Goal: Task Accomplishment & Management: Manage account settings

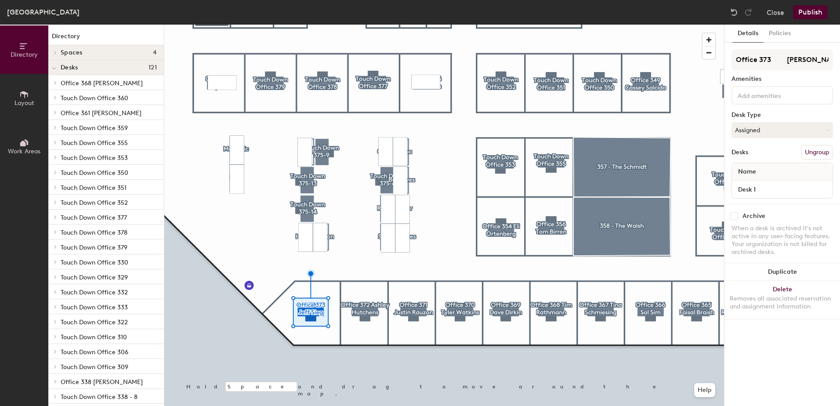
click at [733, 217] on input "checkbox" at bounding box center [734, 216] width 8 height 8
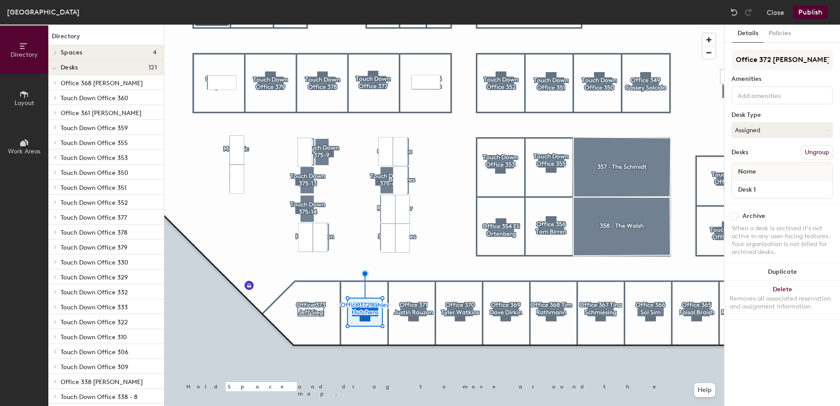
click at [737, 217] on input "checkbox" at bounding box center [734, 216] width 8 height 8
click at [739, 216] on div "Archive" at bounding box center [783, 216] width 102 height 8
click at [734, 216] on input "checkbox" at bounding box center [734, 216] width 8 height 8
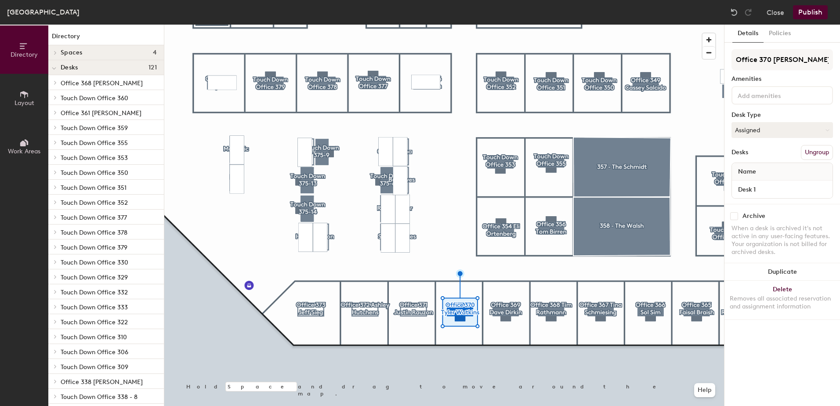
click at [737, 218] on input "checkbox" at bounding box center [734, 216] width 8 height 8
click at [733, 216] on input "checkbox" at bounding box center [734, 216] width 8 height 8
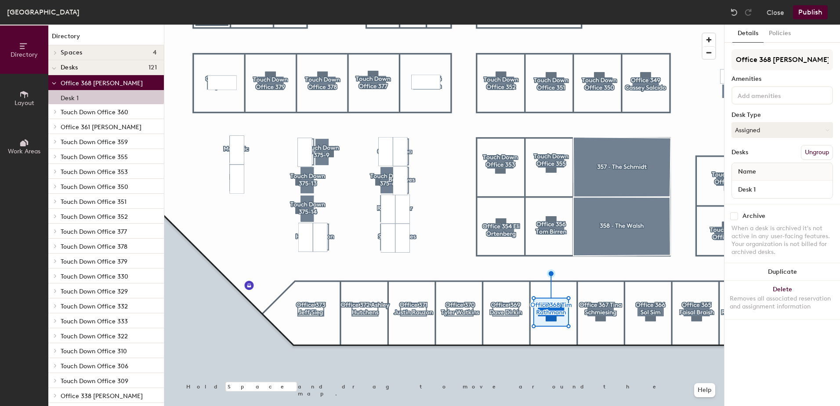
click at [731, 219] on input "checkbox" at bounding box center [734, 216] width 8 height 8
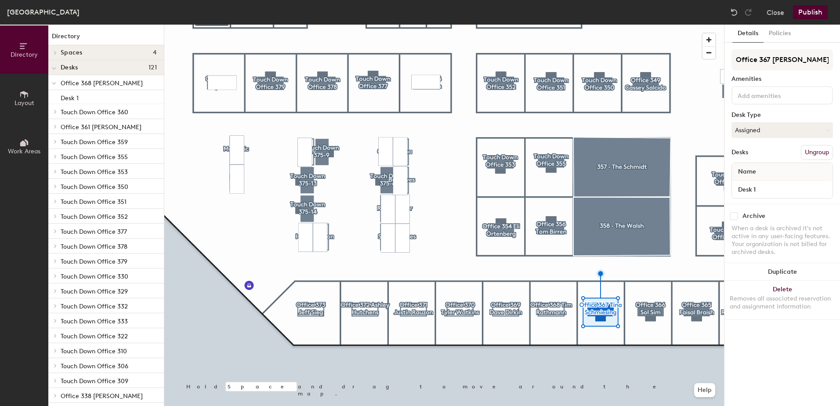
click at [733, 217] on input "checkbox" at bounding box center [734, 216] width 8 height 8
click at [734, 219] on input "checkbox" at bounding box center [734, 216] width 8 height 8
click at [736, 216] on input "checkbox" at bounding box center [734, 216] width 8 height 8
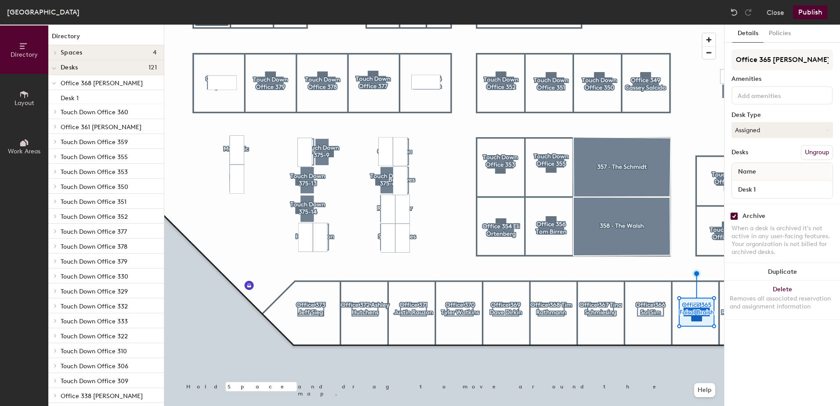
checkbox input "true"
drag, startPoint x: 40, startPoint y: 105, endPoint x: 22, endPoint y: 98, distance: 19.8
click at [22, 98] on button "Layout" at bounding box center [24, 98] width 48 height 48
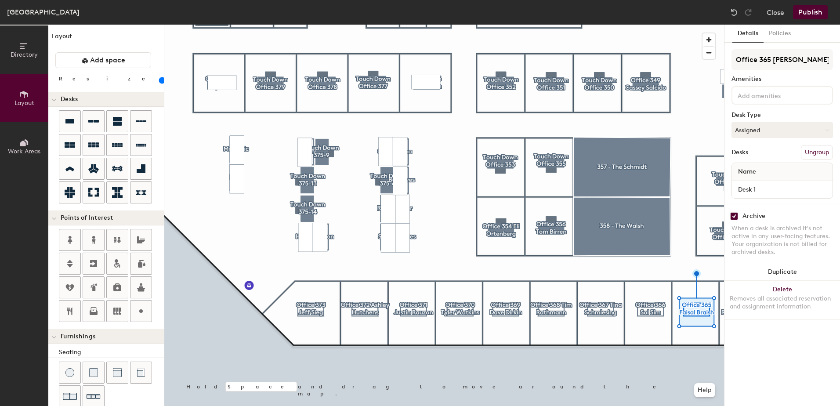
click at [22, 98] on icon at bounding box center [24, 95] width 10 height 10
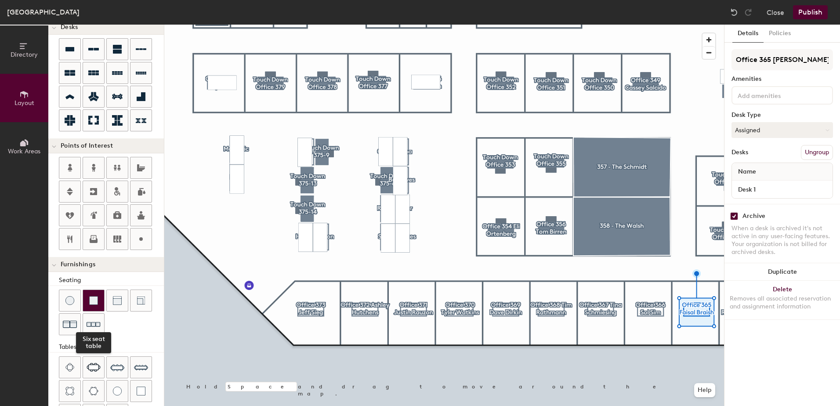
scroll to position [114, 0]
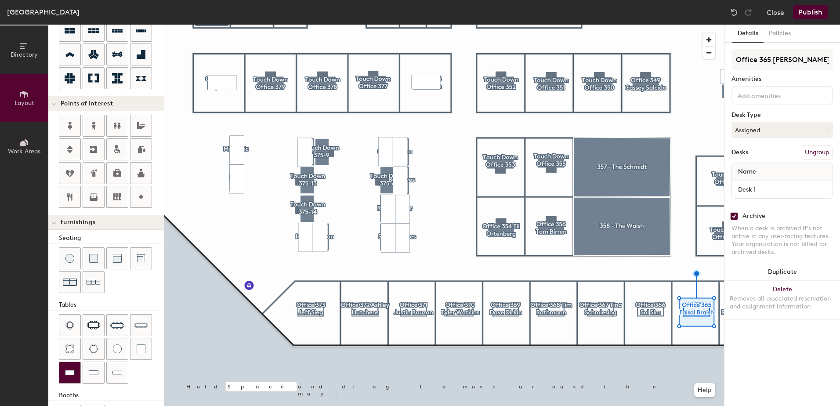
click at [73, 374] on img at bounding box center [70, 372] width 10 height 9
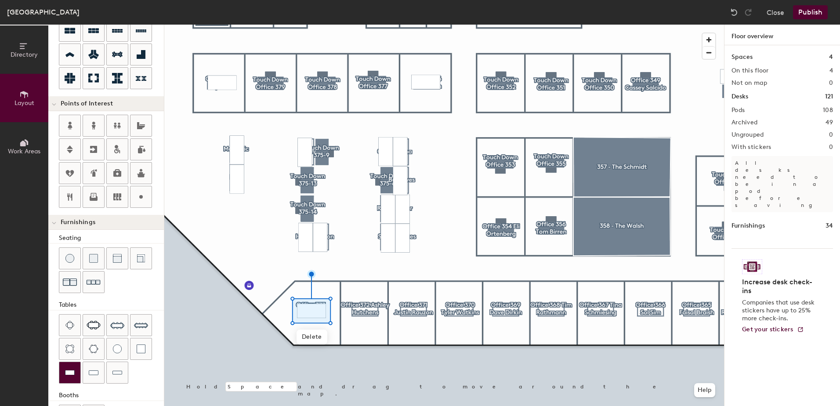
click at [69, 370] on img at bounding box center [70, 372] width 10 height 9
click at [66, 371] on img at bounding box center [70, 372] width 10 height 9
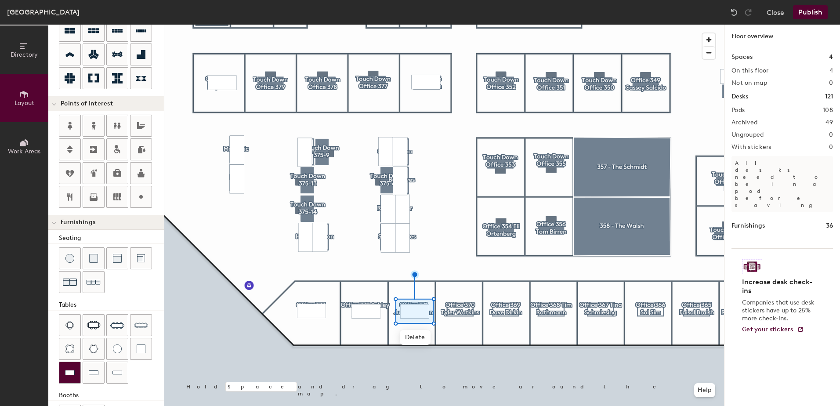
click at [62, 378] on div at bounding box center [69, 372] width 21 height 21
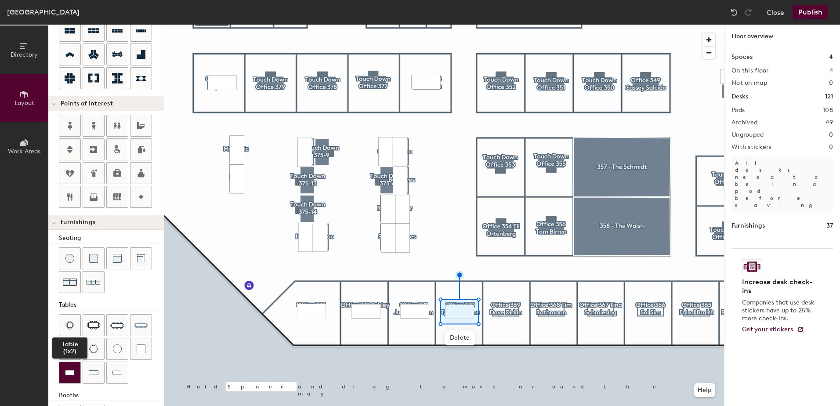
click at [69, 370] on img at bounding box center [70, 372] width 10 height 9
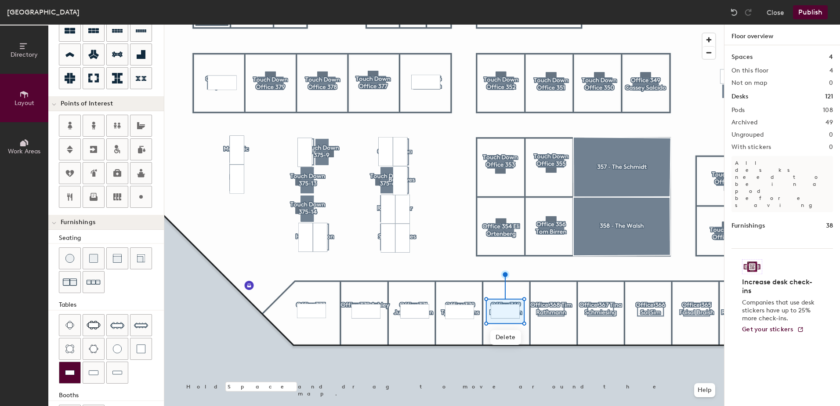
click at [73, 373] on img at bounding box center [70, 372] width 10 height 9
click at [67, 369] on img at bounding box center [70, 372] width 10 height 9
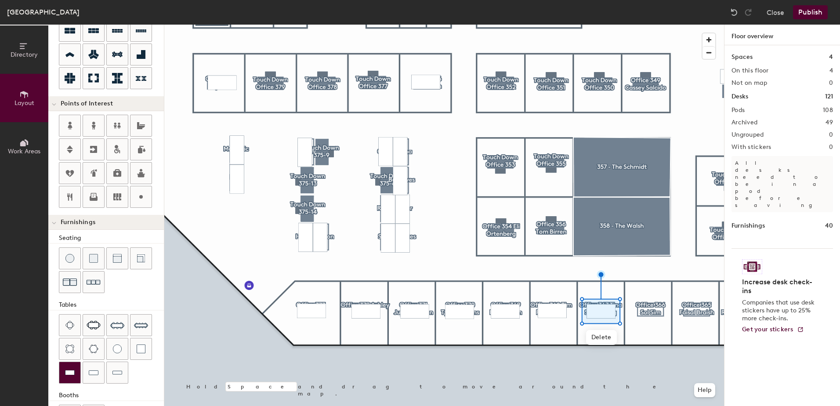
click at [68, 374] on img at bounding box center [70, 372] width 10 height 9
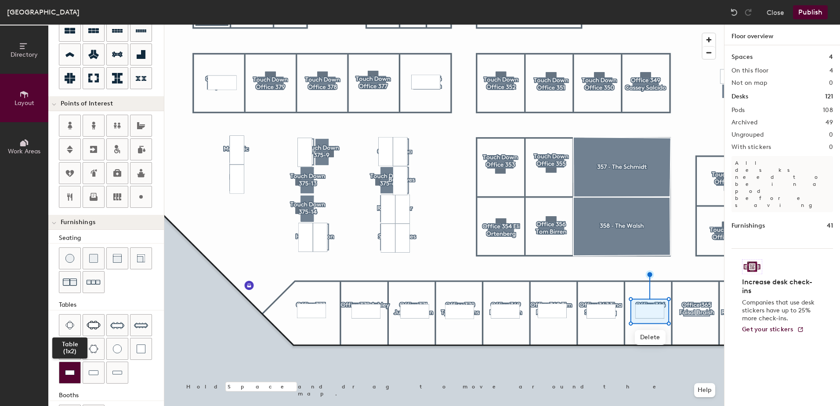
click at [71, 375] on img at bounding box center [70, 372] width 10 height 9
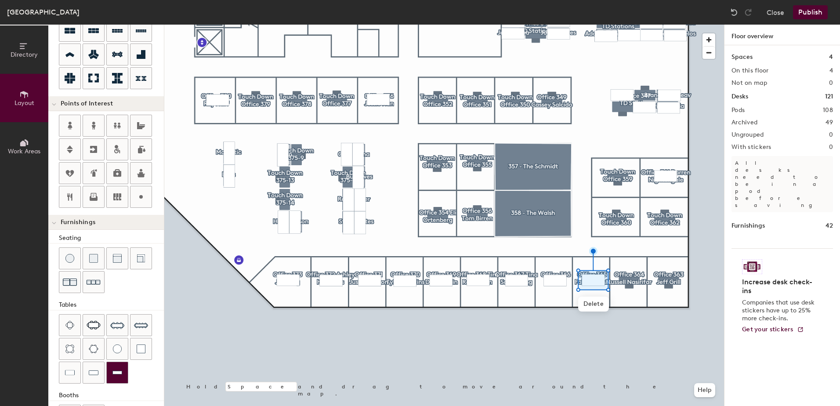
type input "100"
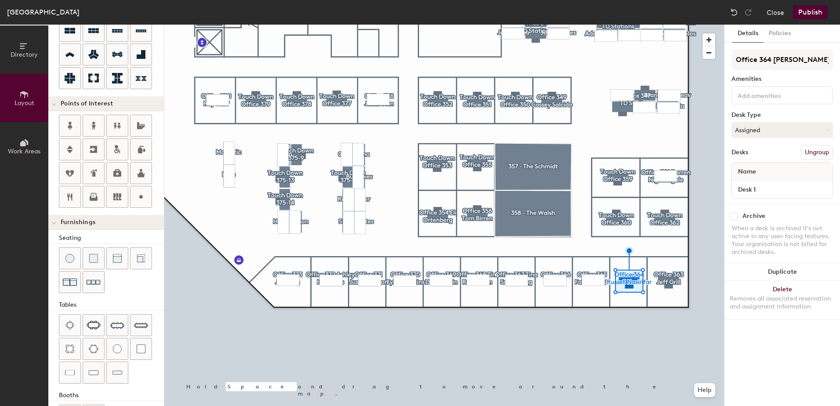
click at [731, 217] on input "checkbox" at bounding box center [734, 216] width 8 height 8
click at [735, 215] on input "checkbox" at bounding box center [734, 216] width 8 height 8
checkbox input "false"
click at [70, 370] on img at bounding box center [70, 372] width 10 height 9
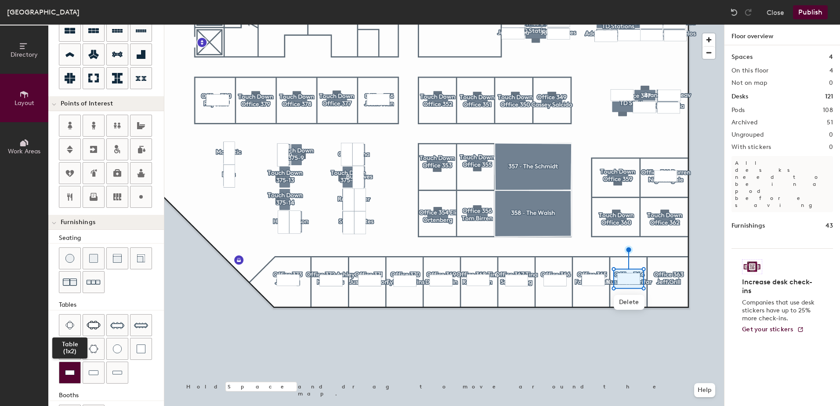
click at [70, 374] on img at bounding box center [70, 372] width 10 height 9
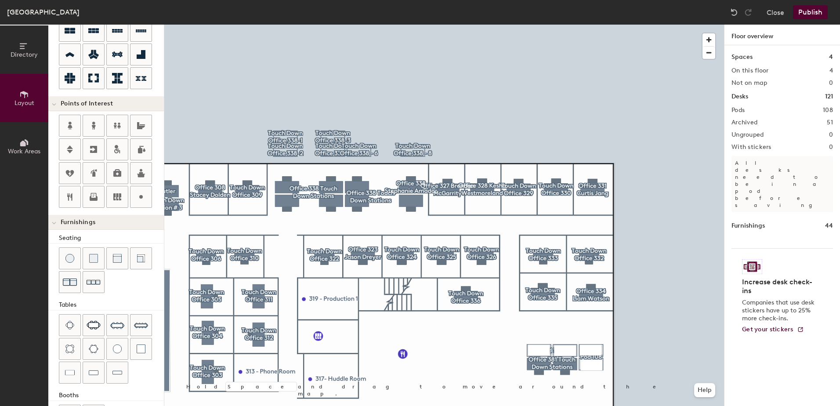
click at [809, 14] on button "Publish" at bounding box center [810, 12] width 35 height 14
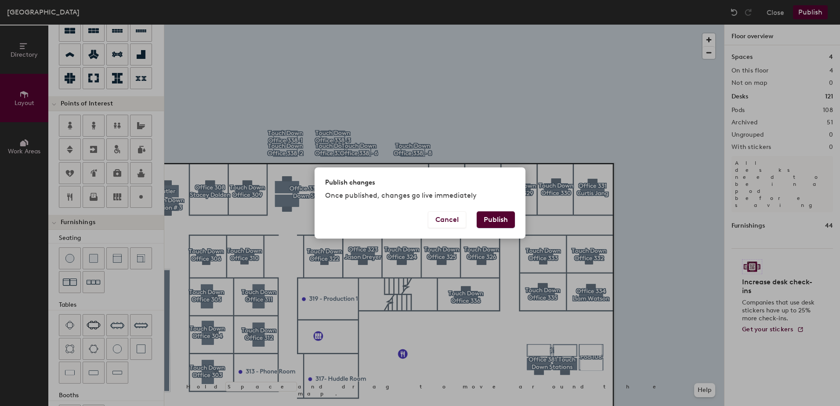
click at [497, 225] on button "Publish" at bounding box center [496, 219] width 38 height 17
type input "20"
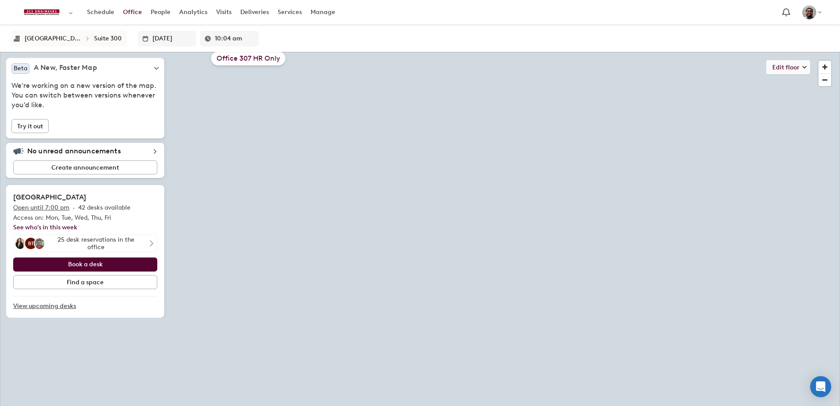
click at [635, 406] on html "Skip navigation Schedule Office People Analytics Visits Deliveries Services Man…" at bounding box center [420, 203] width 840 height 406
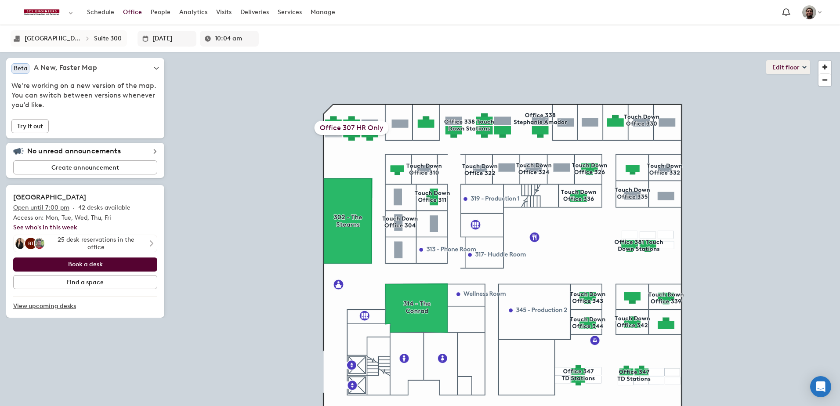
click at [776, 73] on button "Edit floor" at bounding box center [788, 67] width 44 height 14
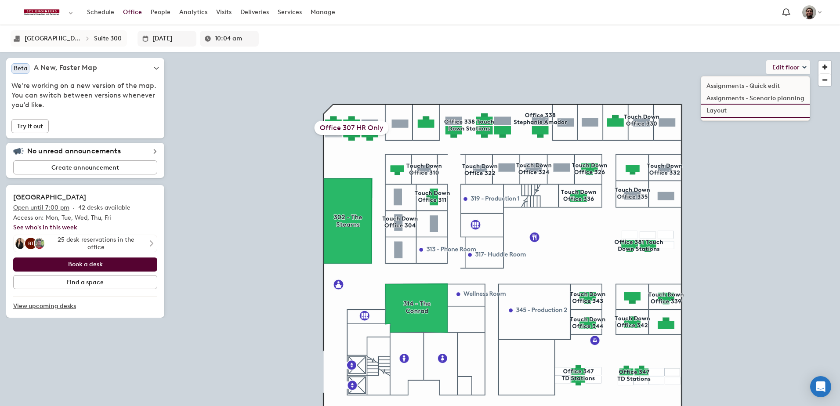
click at [717, 113] on li "Layout" at bounding box center [755, 111] width 109 height 12
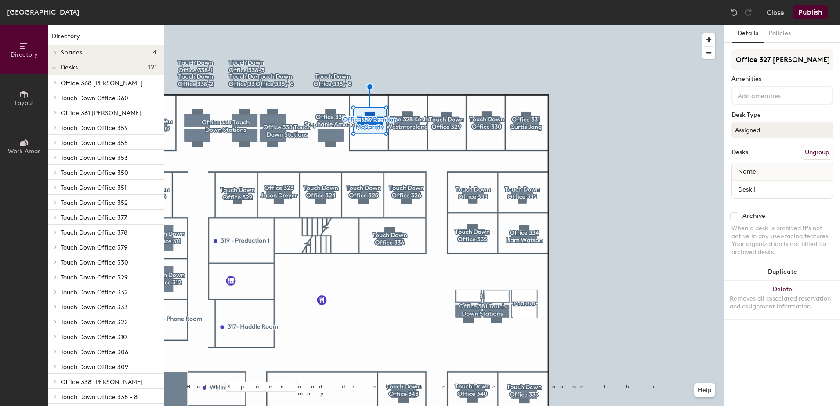
click at [731, 215] on input "checkbox" at bounding box center [734, 216] width 8 height 8
checkbox input "true"
click at [735, 215] on input "checkbox" at bounding box center [734, 216] width 8 height 8
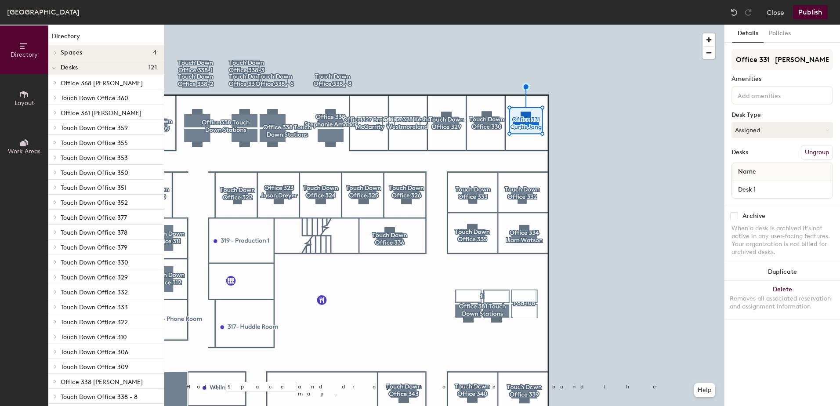
click at [734, 216] on input "checkbox" at bounding box center [734, 216] width 8 height 8
click at [730, 212] on input "checkbox" at bounding box center [734, 216] width 8 height 8
checkbox input "false"
click at [733, 214] on input "checkbox" at bounding box center [734, 216] width 8 height 8
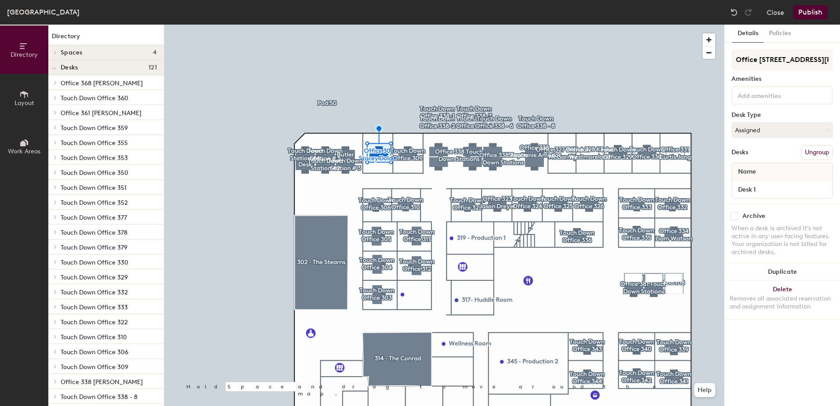
click at [735, 218] on input "checkbox" at bounding box center [734, 216] width 8 height 8
checkbox input "true"
click at [33, 94] on button "Layout" at bounding box center [24, 98] width 48 height 48
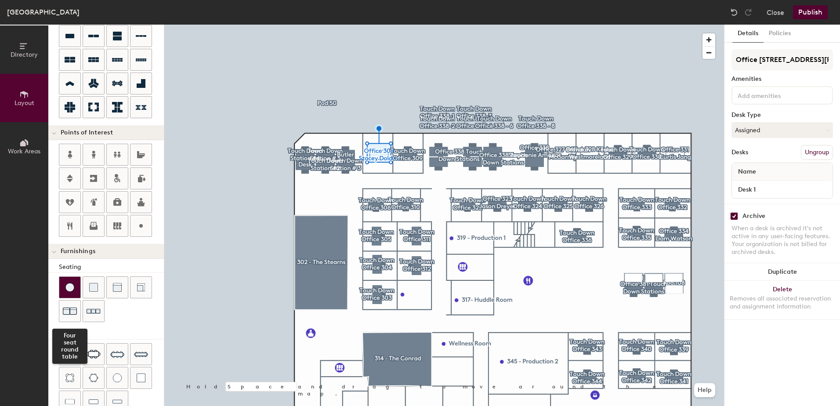
scroll to position [91, 0]
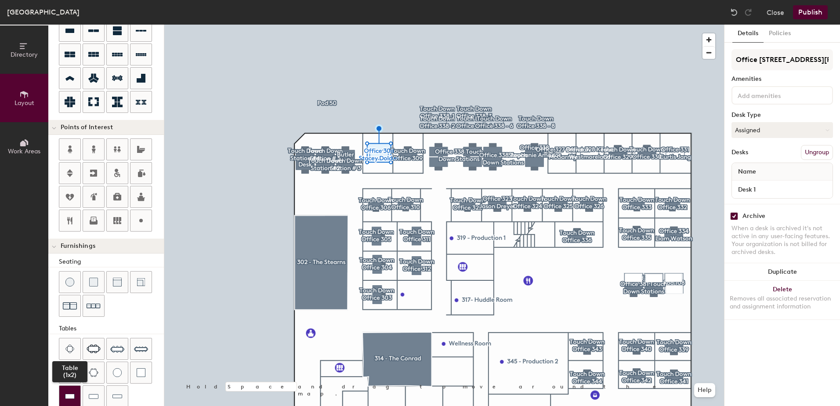
click at [62, 399] on div at bounding box center [69, 396] width 21 height 21
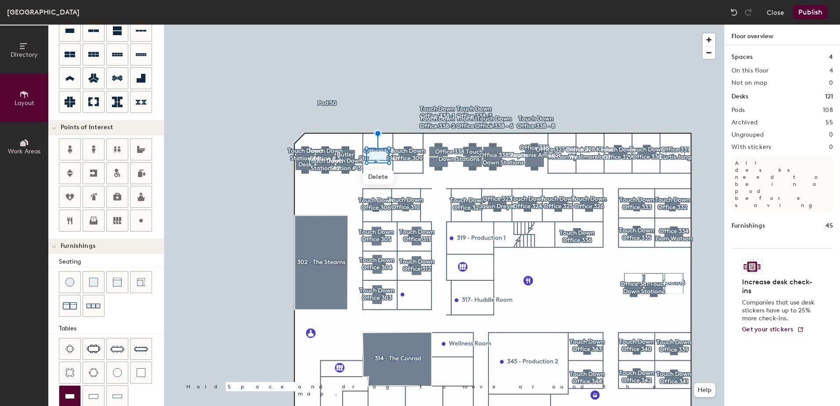
click at [70, 396] on img at bounding box center [70, 396] width 10 height 9
click at [71, 394] on img at bounding box center [70, 396] width 10 height 9
click at [70, 394] on img at bounding box center [70, 396] width 10 height 9
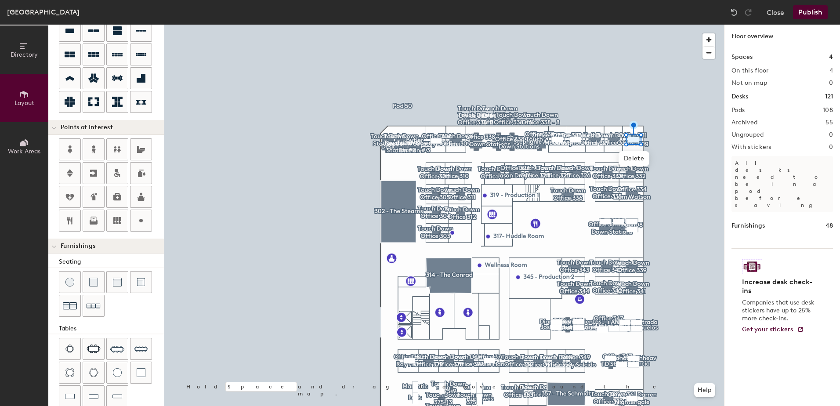
click at [802, 14] on button "Publish" at bounding box center [810, 12] width 35 height 14
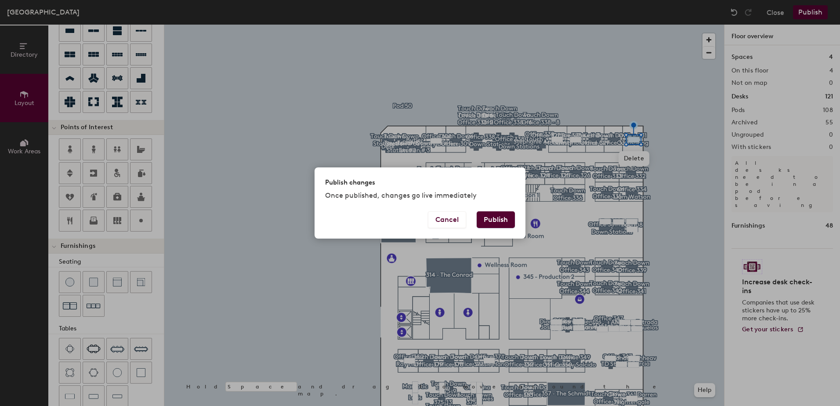
click at [496, 217] on button "Publish" at bounding box center [496, 219] width 38 height 17
type input "20"
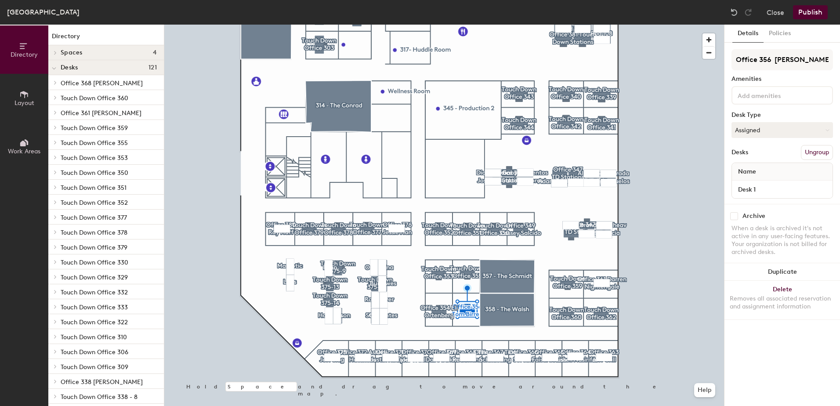
click at [734, 217] on input "checkbox" at bounding box center [734, 216] width 8 height 8
checkbox input "true"
click at [735, 216] on input "checkbox" at bounding box center [734, 216] width 8 height 8
checkbox input "true"
click at [23, 94] on icon at bounding box center [24, 94] width 8 height 7
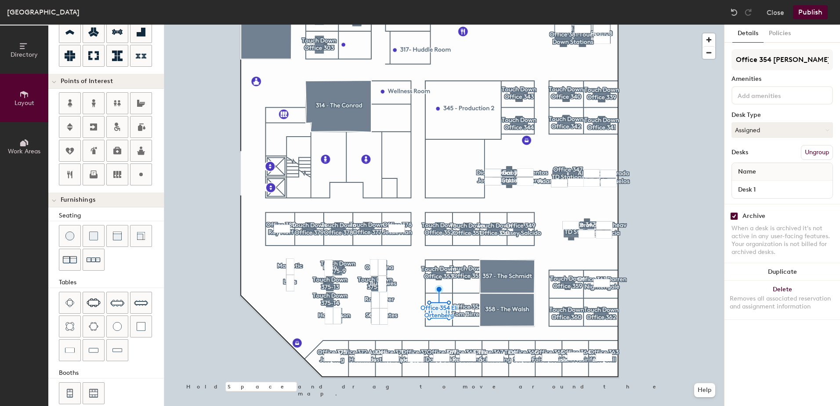
scroll to position [146, 0]
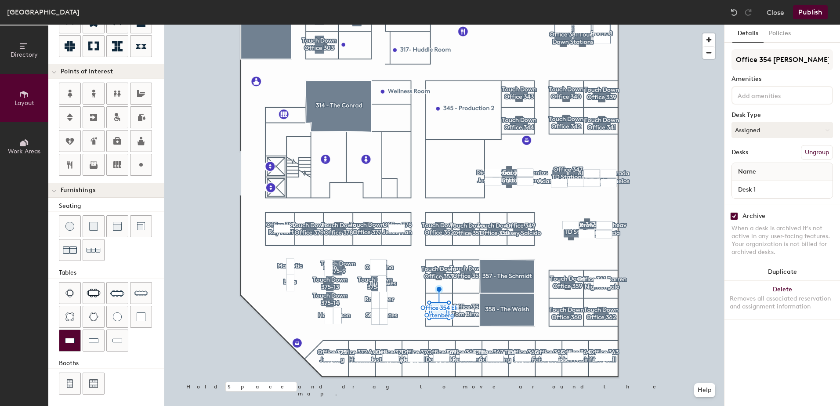
click at [68, 332] on div at bounding box center [69, 340] width 21 height 21
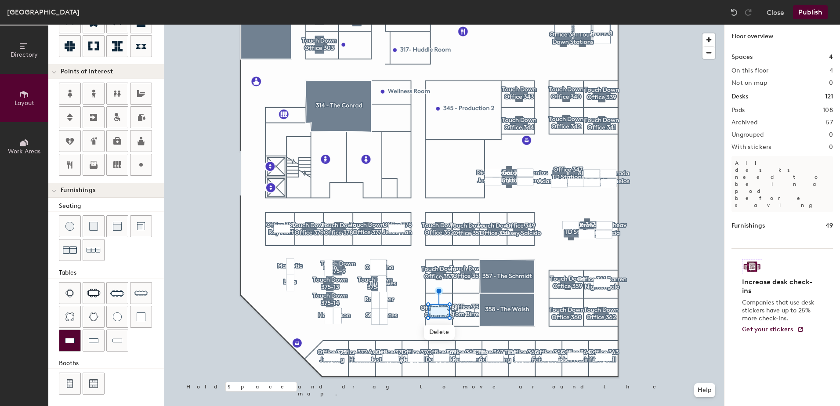
click at [69, 339] on img at bounding box center [70, 340] width 10 height 9
click at [815, 14] on button "Publish" at bounding box center [810, 12] width 35 height 14
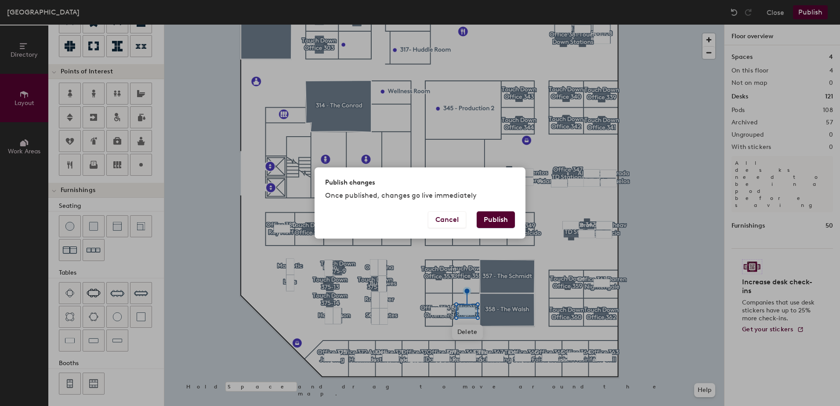
click at [495, 216] on button "Publish" at bounding box center [496, 219] width 38 height 17
type input "20"
